Goal: Task Accomplishment & Management: Complete application form

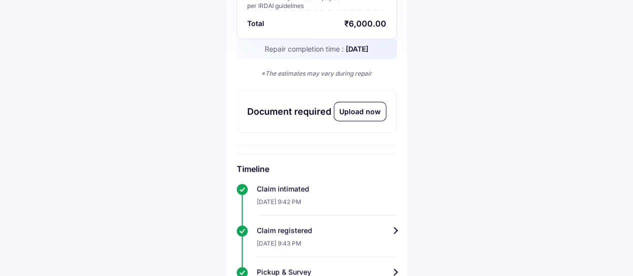
scroll to position [200, 0]
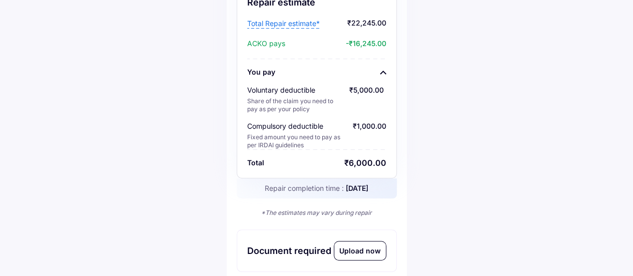
click at [360, 250] on div "Upload now" at bounding box center [360, 250] width 52 height 19
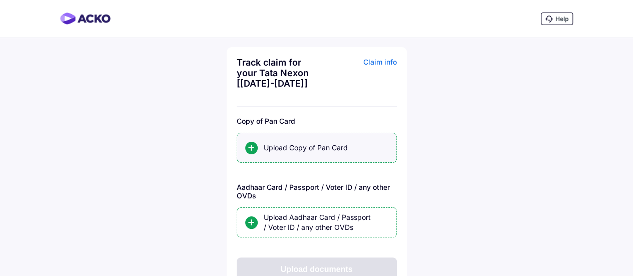
click at [317, 148] on div "Upload Copy of Pan Card" at bounding box center [326, 148] width 125 height 10
click at [0, 0] on input "Upload Copy of Pan Card" at bounding box center [0, 0] width 0 height 0
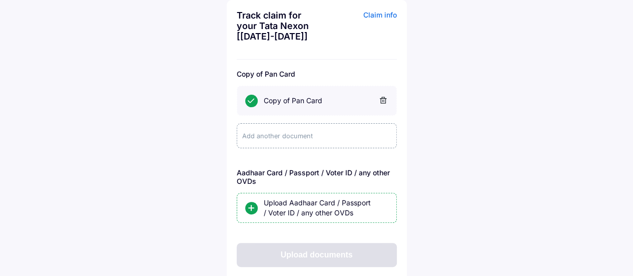
scroll to position [69, 0]
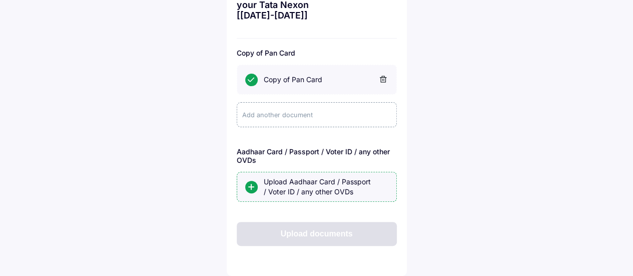
click at [310, 188] on div "Upload Aadhaar Card / Passport / Voter ID / any other OVDs" at bounding box center [326, 187] width 125 height 20
click at [0, 0] on input "Upload Aadhaar Card / Passport / Voter ID / any other OVDs" at bounding box center [0, 0] width 0 height 0
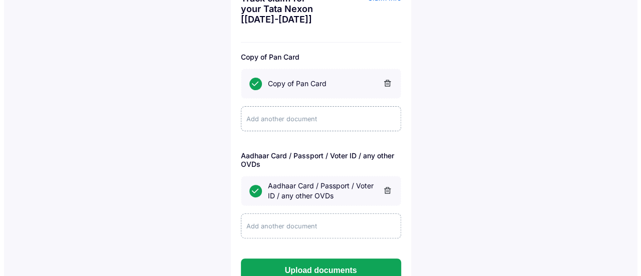
scroll to position [101, 0]
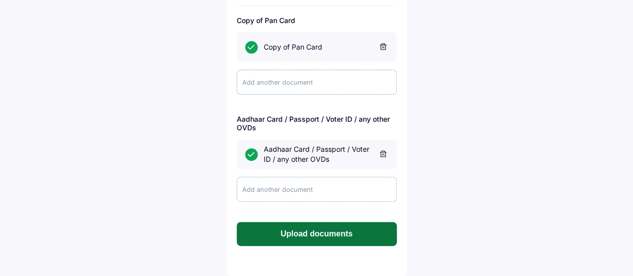
click at [316, 233] on button "Upload documents" at bounding box center [317, 234] width 160 height 24
